Goal: Information Seeking & Learning: Learn about a topic

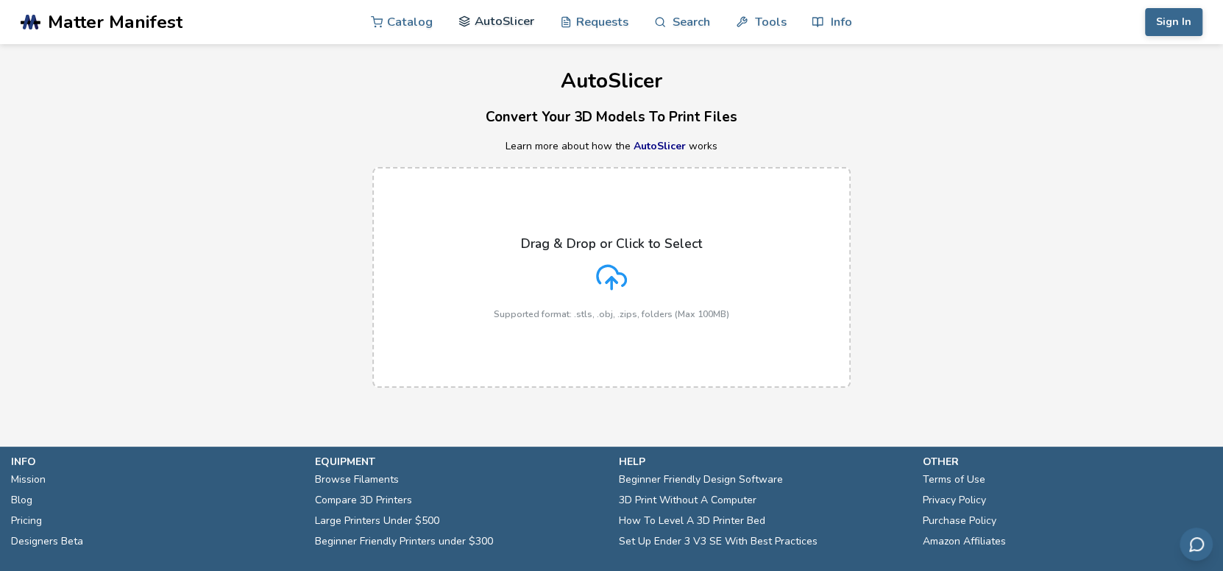
click at [490, 16] on link "AutoSlicer" at bounding box center [497, 21] width 76 height 44
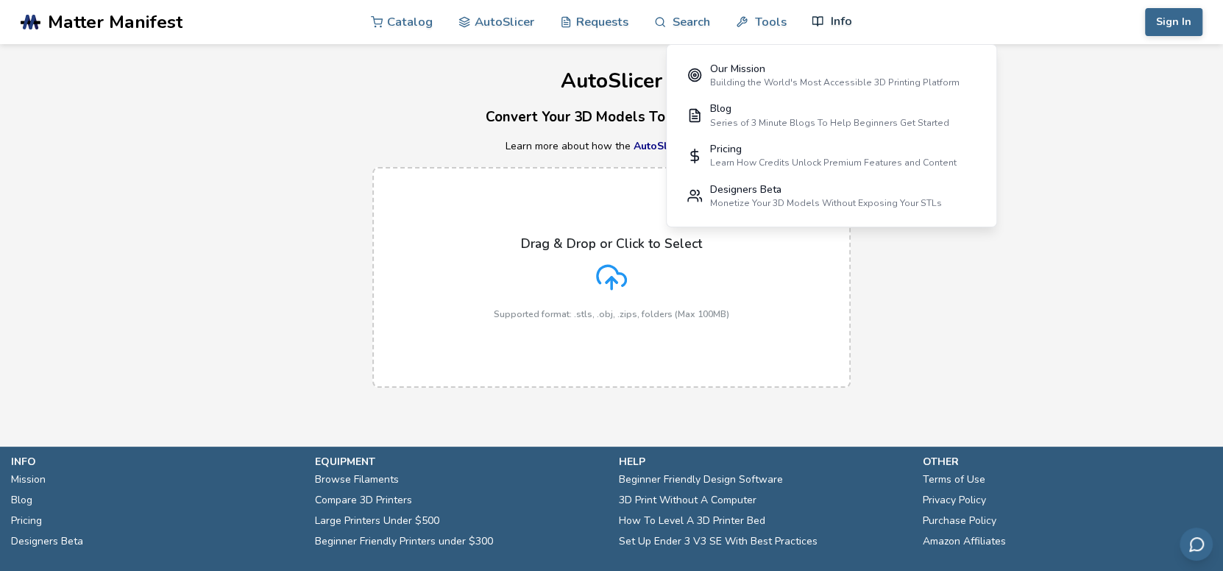
click at [834, 18] on link "Info" at bounding box center [832, 21] width 40 height 44
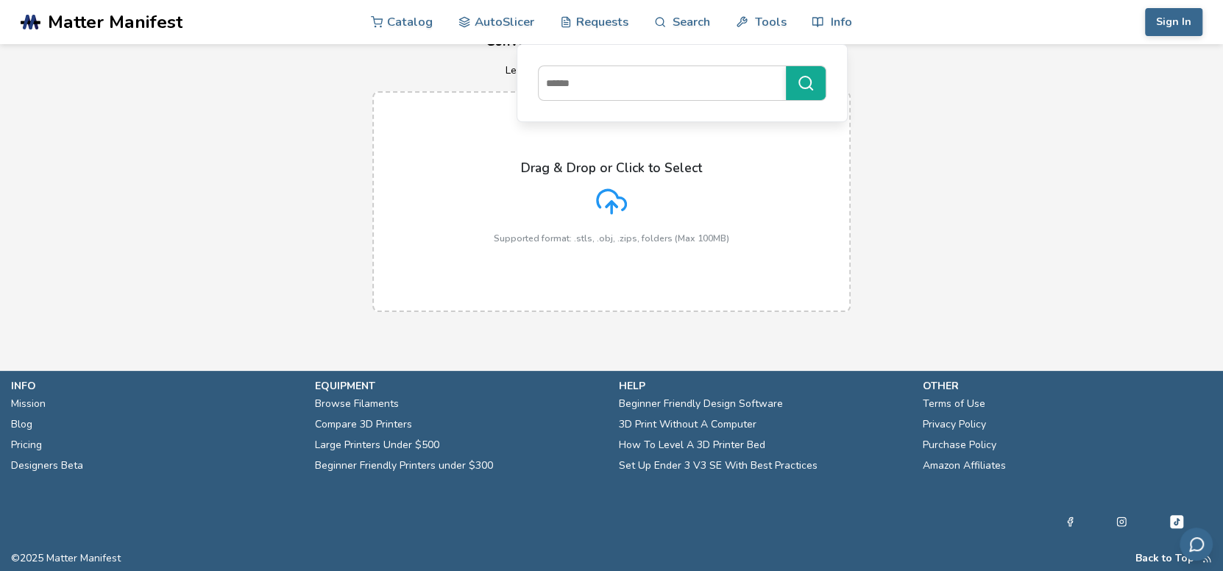
scroll to position [77, 0]
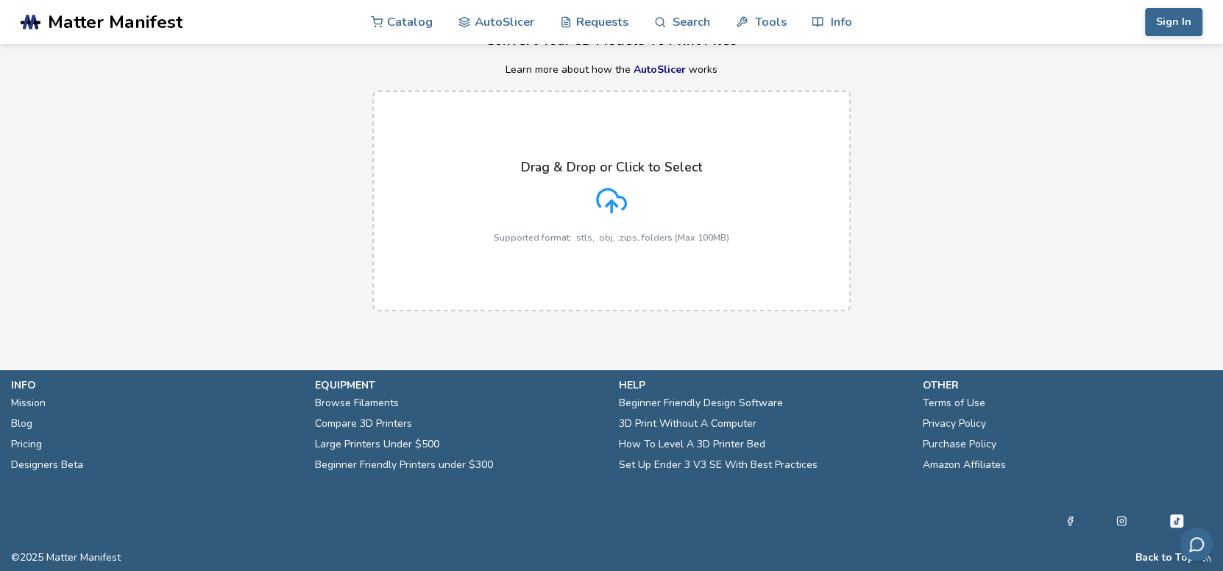
click at [698, 403] on link "Beginner Friendly Design Software" at bounding box center [701, 403] width 164 height 21
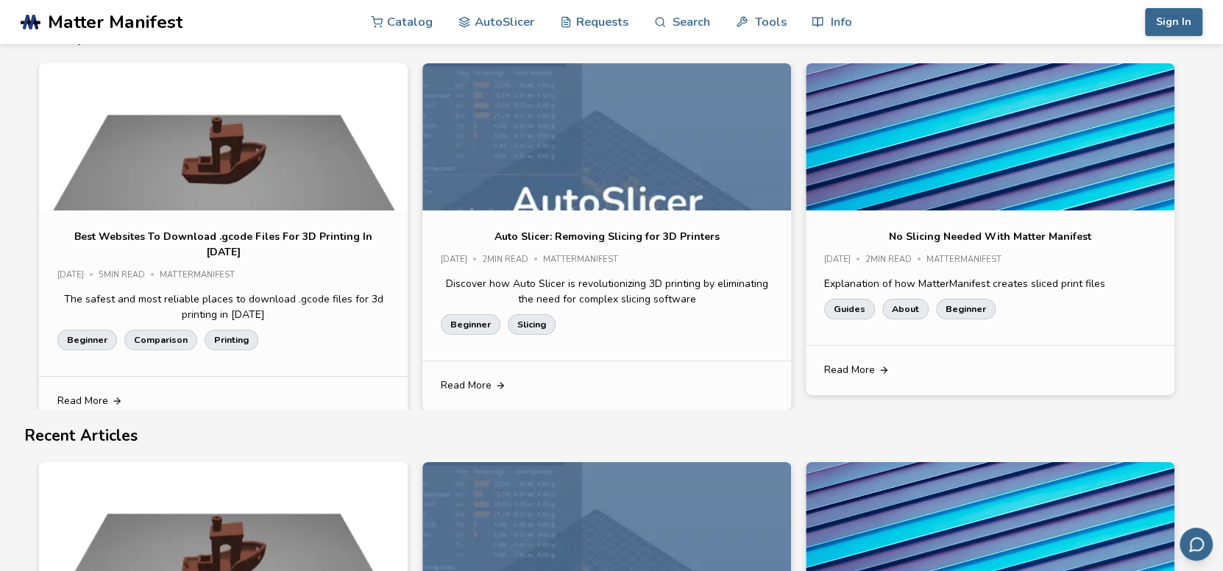
scroll to position [7052, 0]
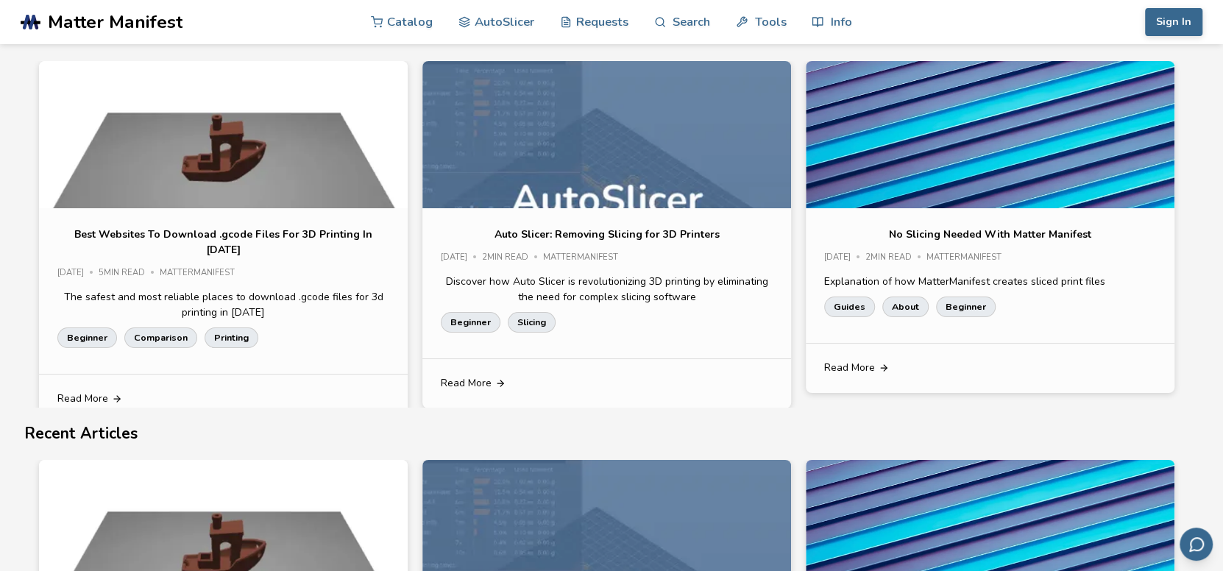
click at [598, 227] on p "Auto Slicer: Removing Slicing for 3D Printers" at bounding box center [607, 234] width 225 height 15
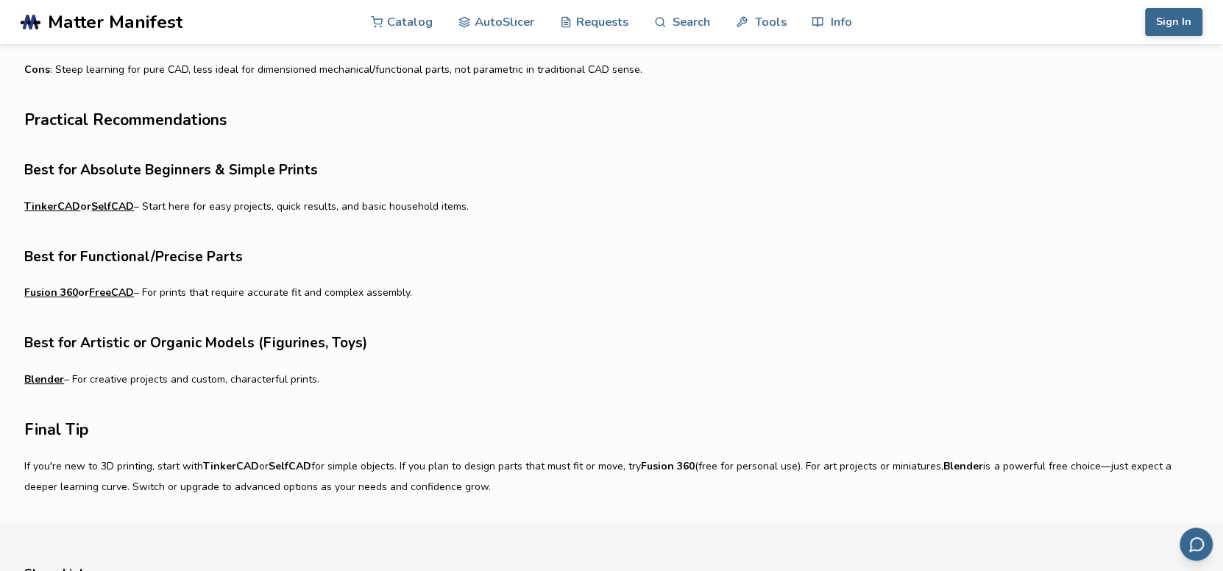
scroll to position [3829, 0]
click at [110, 203] on link "SelfCAD" at bounding box center [112, 207] width 43 height 21
